Goal: Contribute content: Add original content to the website for others to see

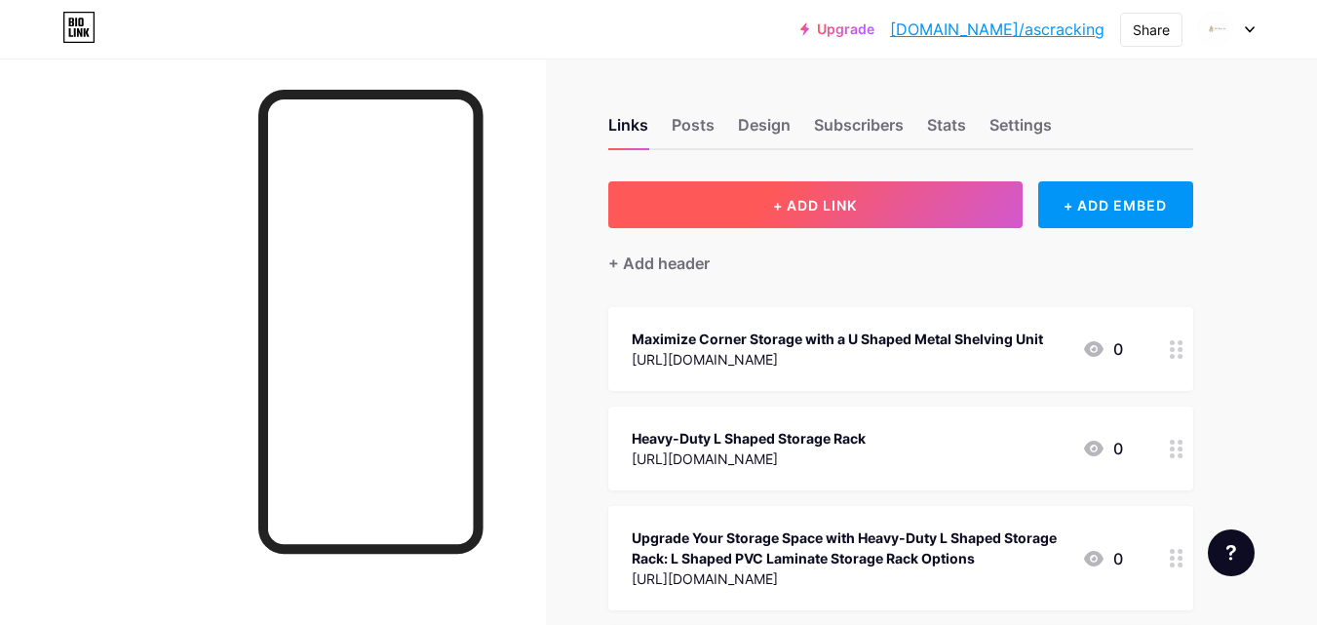
click at [892, 208] on button "+ ADD LINK" at bounding box center [815, 204] width 414 height 47
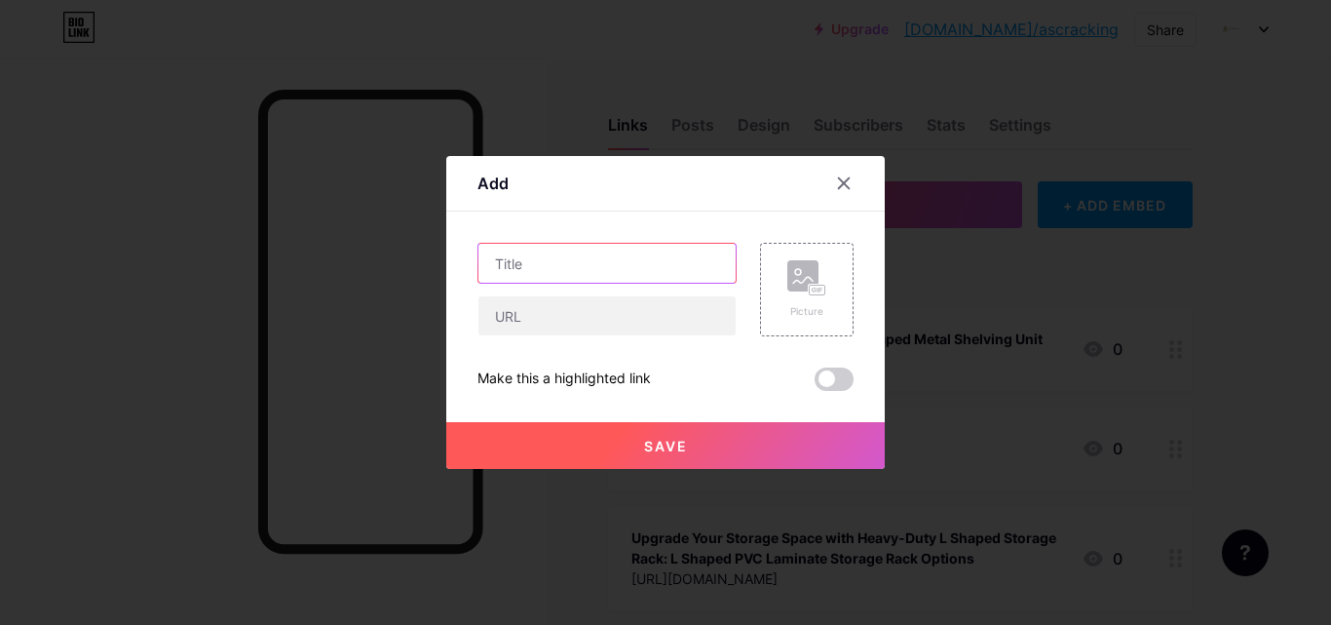
click at [570, 276] on input "text" at bounding box center [606, 263] width 257 height 39
paste input "Store Room Rack [GEOGRAPHIC_DATA] – The Smart Storage Solution for Every Home a…"
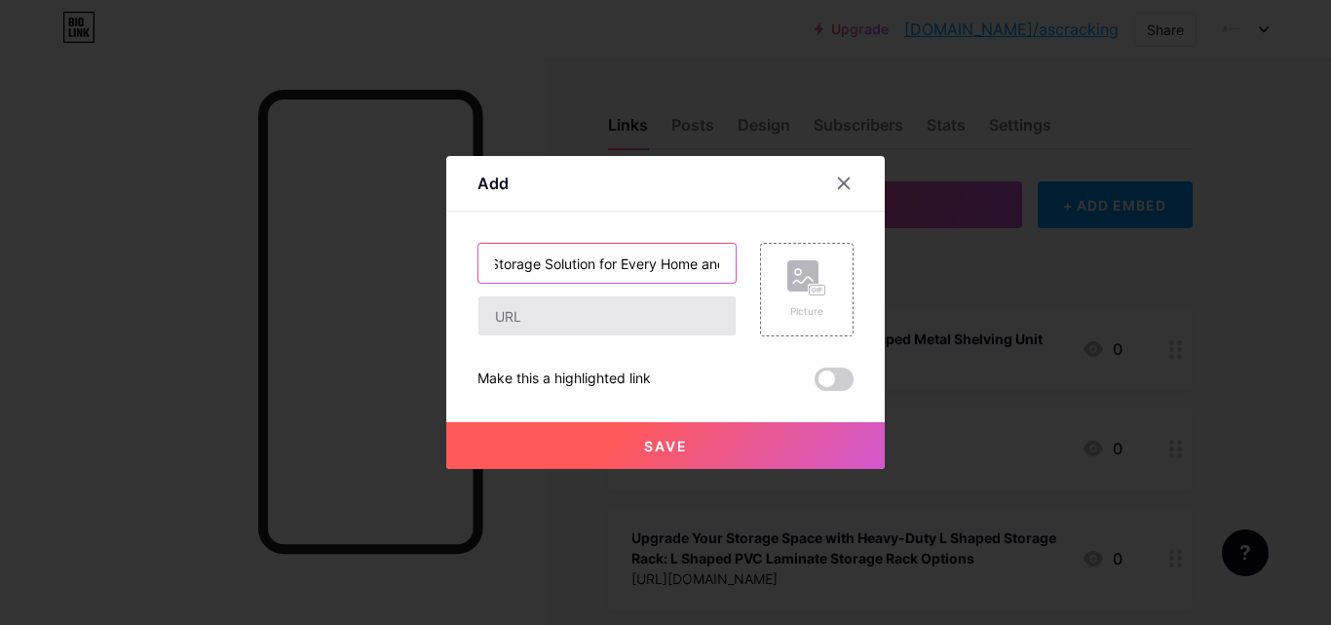
type input "Store Room Rack [GEOGRAPHIC_DATA] – The Smart Storage Solution for Every Home a…"
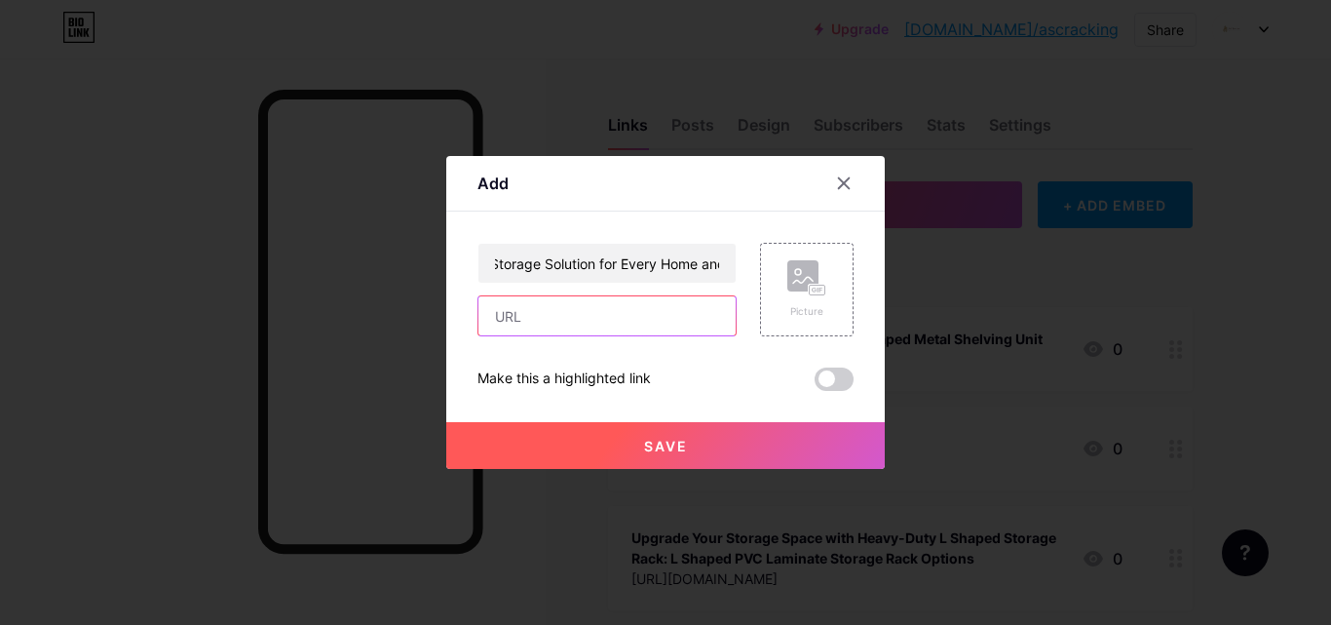
scroll to position [0, 0]
click at [526, 297] on input "text" at bounding box center [606, 315] width 257 height 39
paste input "[URL][DOMAIN_NAME]"
type input "[URL][DOMAIN_NAME]"
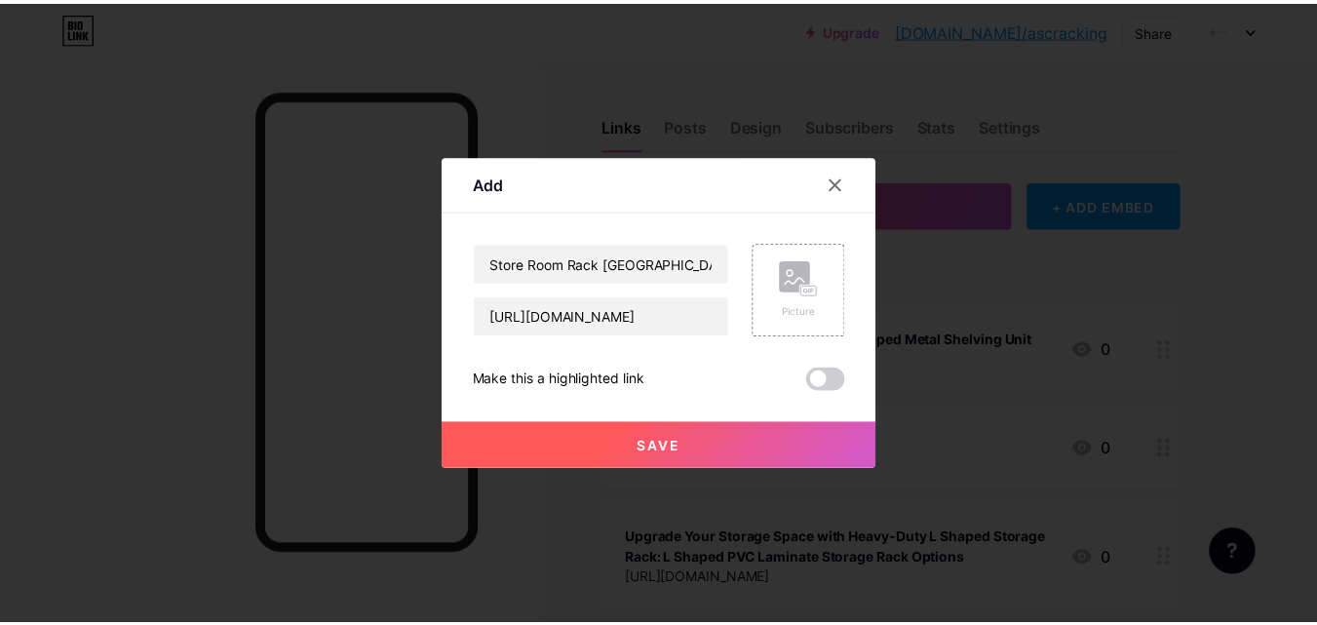
scroll to position [0, 0]
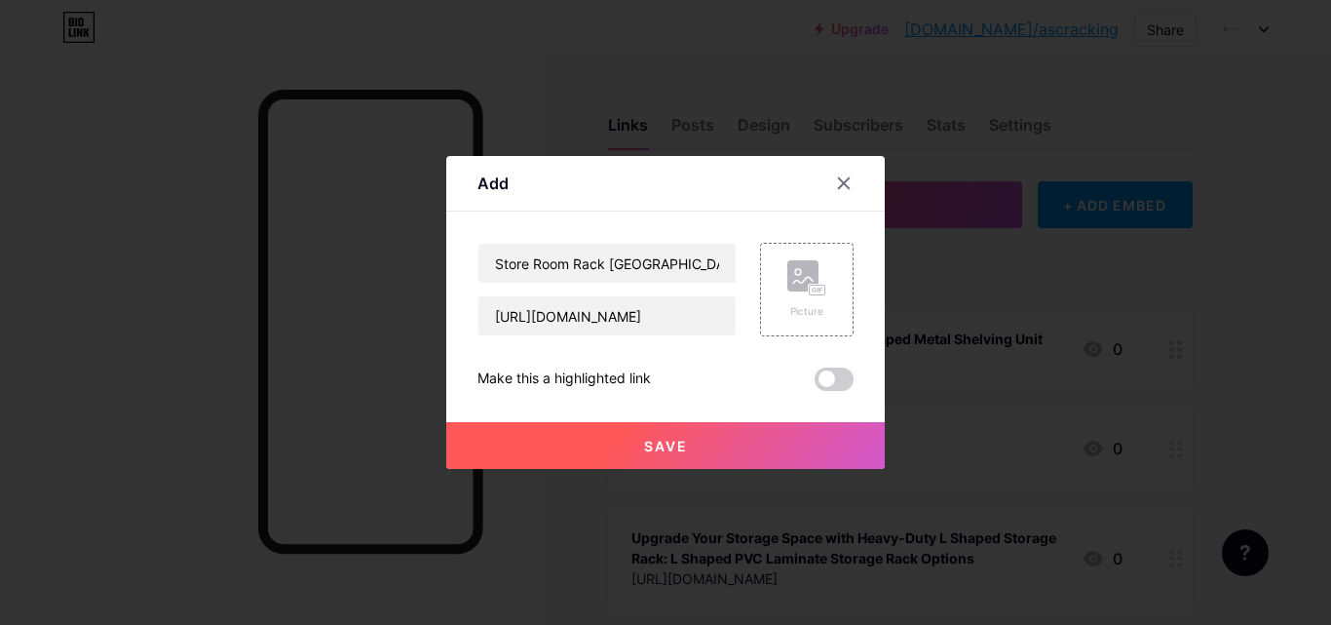
click at [684, 369] on div "Make this a highlighted link" at bounding box center [666, 378] width 376 height 23
click at [824, 295] on rect at bounding box center [818, 291] width 18 height 12
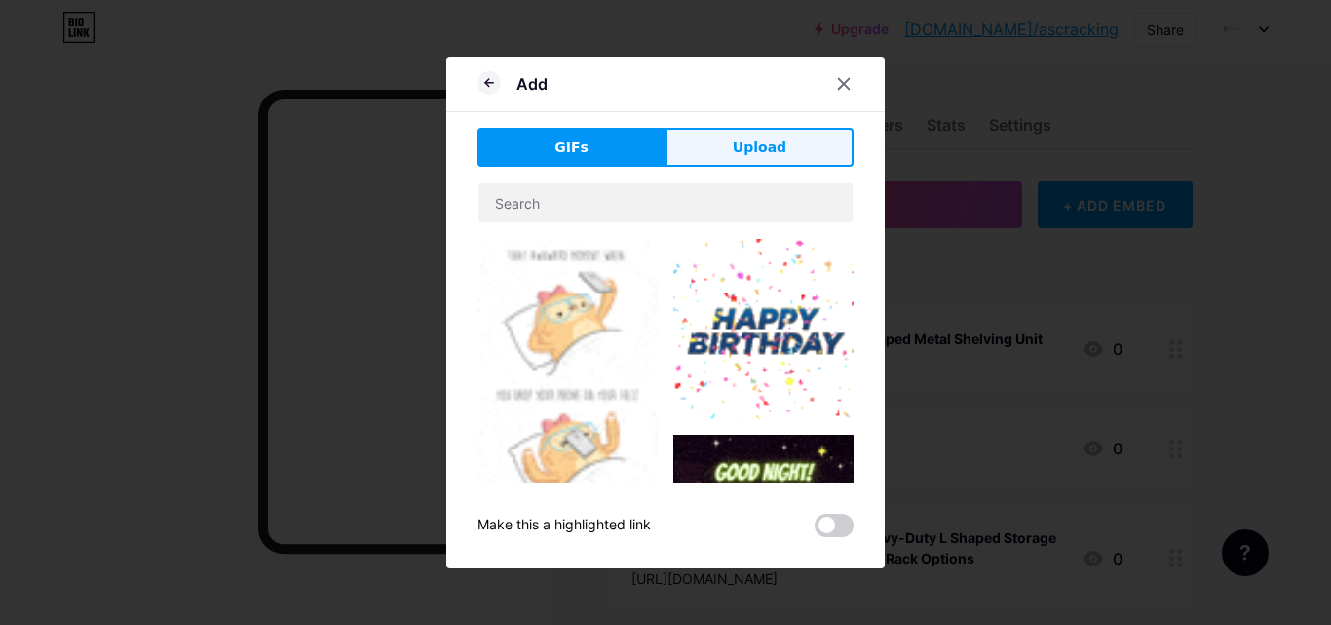
click at [758, 148] on span "Upload" at bounding box center [760, 147] width 54 height 20
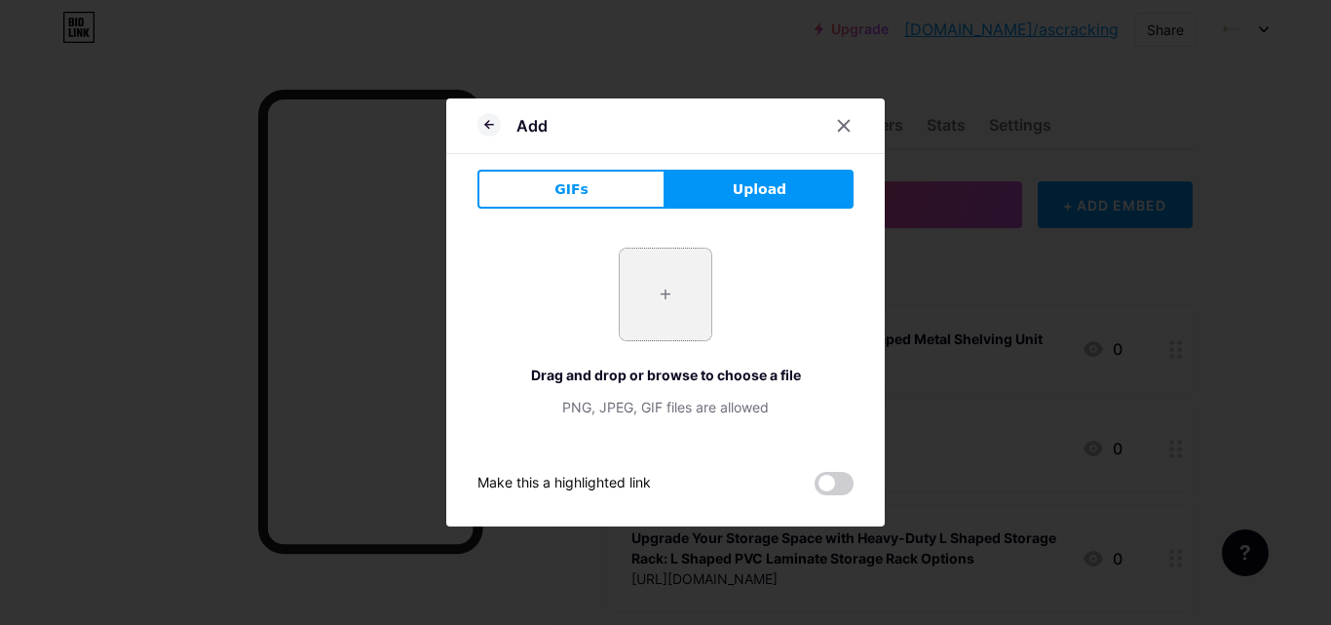
click at [670, 298] on input "file" at bounding box center [666, 295] width 92 height 92
type input "C:\fakepath\images (1).jpg"
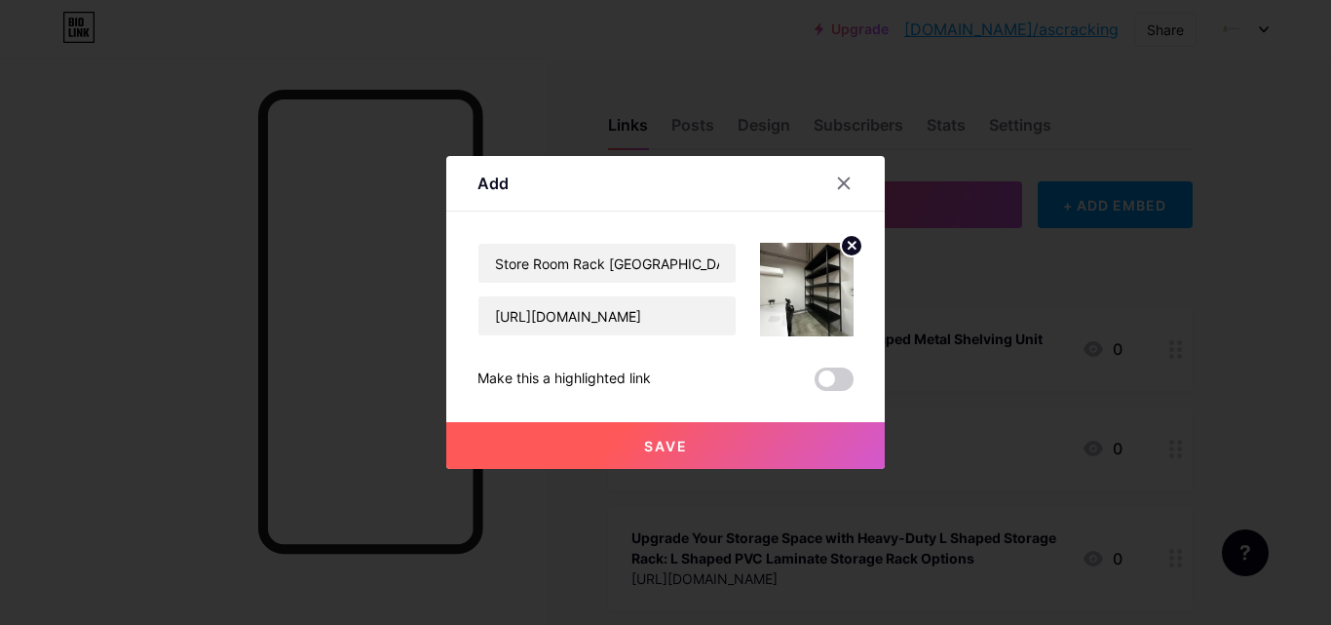
click at [705, 439] on button "Save" at bounding box center [665, 445] width 439 height 47
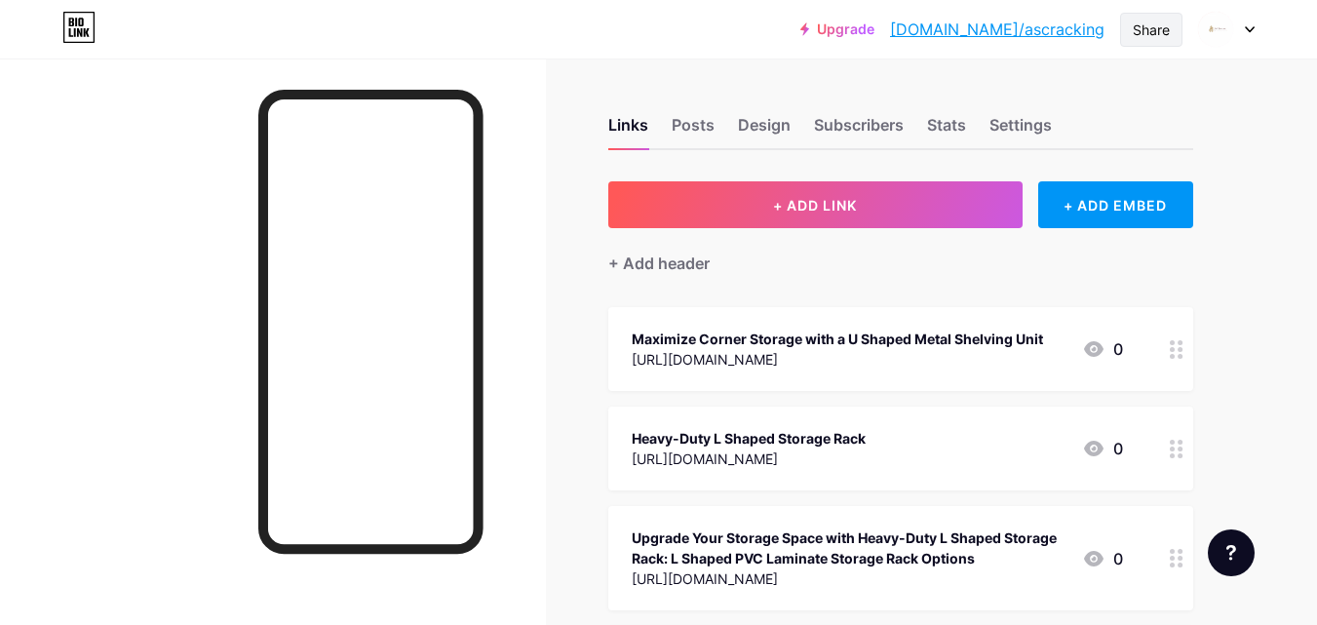
click at [1159, 36] on div "Share" at bounding box center [1150, 29] width 37 height 20
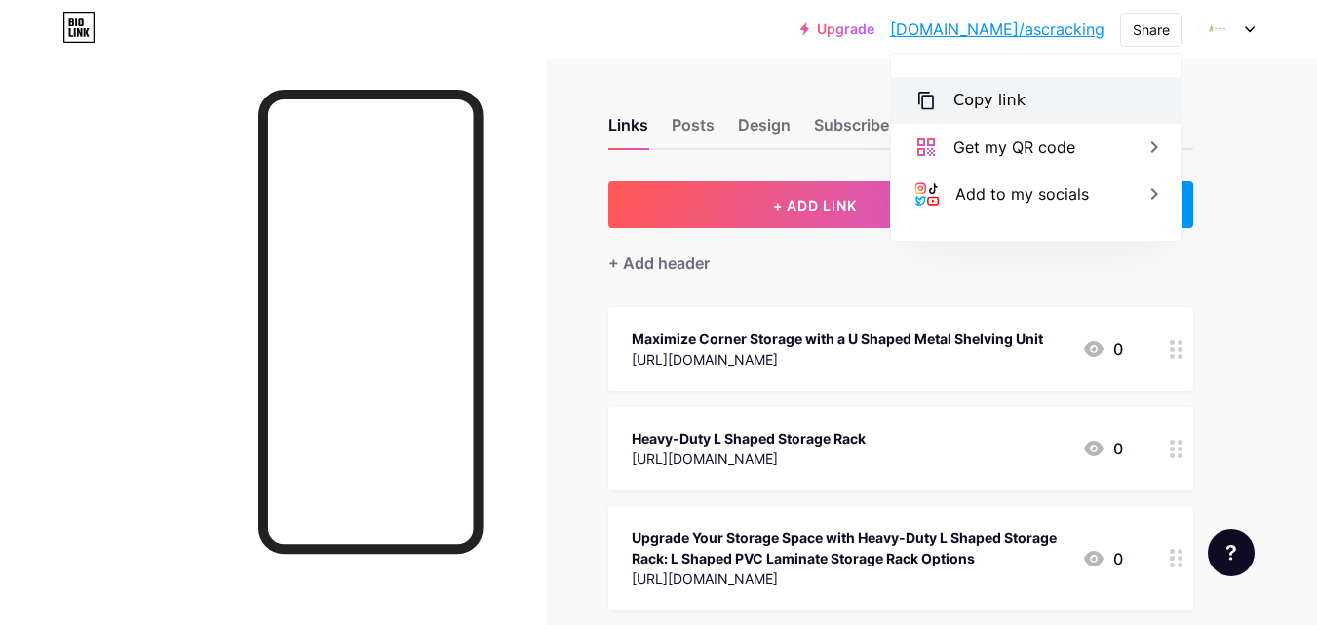
click at [1057, 101] on div "Copy link" at bounding box center [1036, 100] width 290 height 47
